Goal: Transaction & Acquisition: Purchase product/service

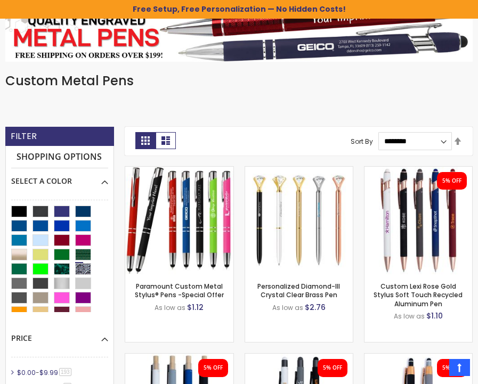
scroll to position [171, 0]
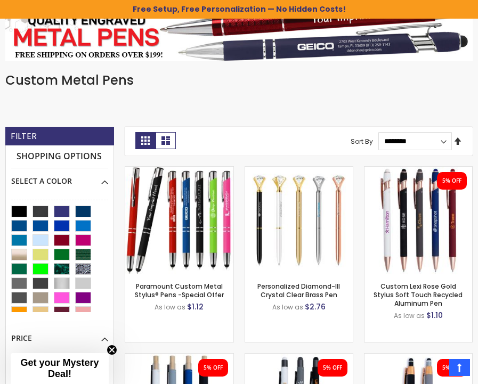
click at [457, 143] on link "Set Descending Direction" at bounding box center [457, 142] width 9 height 12
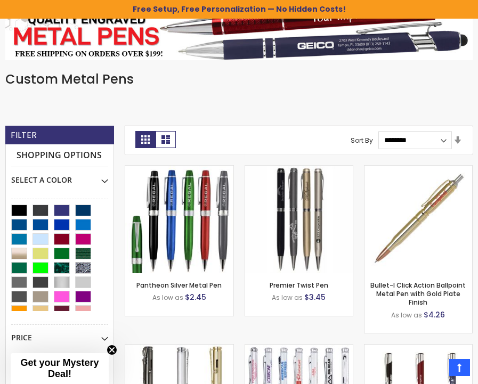
scroll to position [265, 0]
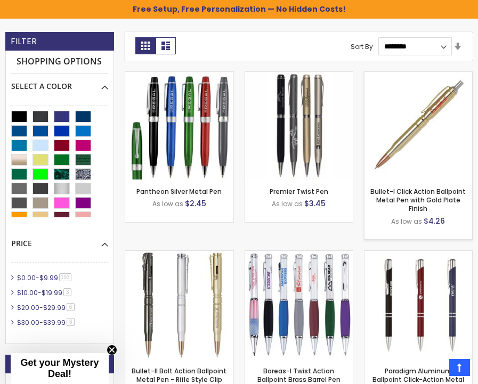
click at [457, 143] on img at bounding box center [418, 126] width 108 height 108
click at [456, 47] on link "Set Ascending Direction" at bounding box center [457, 47] width 9 height 12
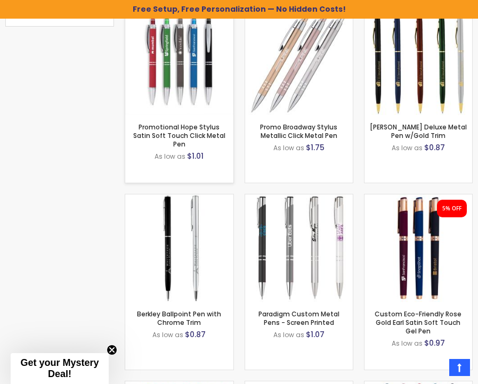
scroll to position [714, 0]
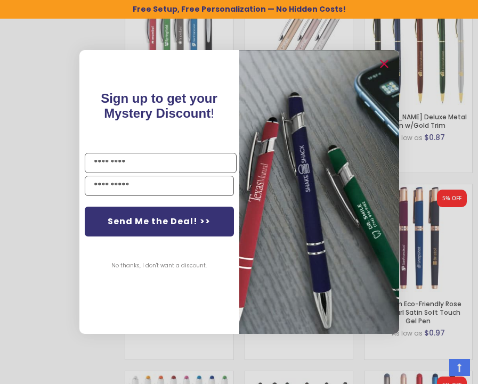
click at [383, 75] on img "POPUP Form" at bounding box center [319, 192] width 160 height 284
click at [383, 63] on circle "Close dialog" at bounding box center [383, 64] width 16 height 16
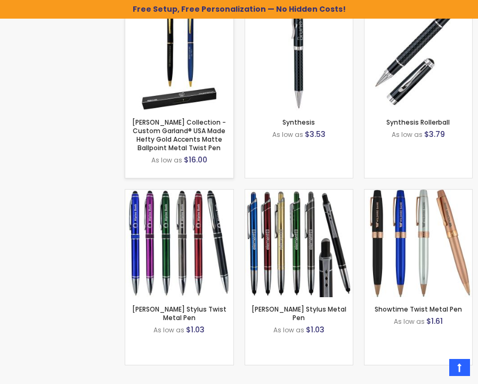
scroll to position [1461, 0]
